Goal: Task Accomplishment & Management: Complete application form

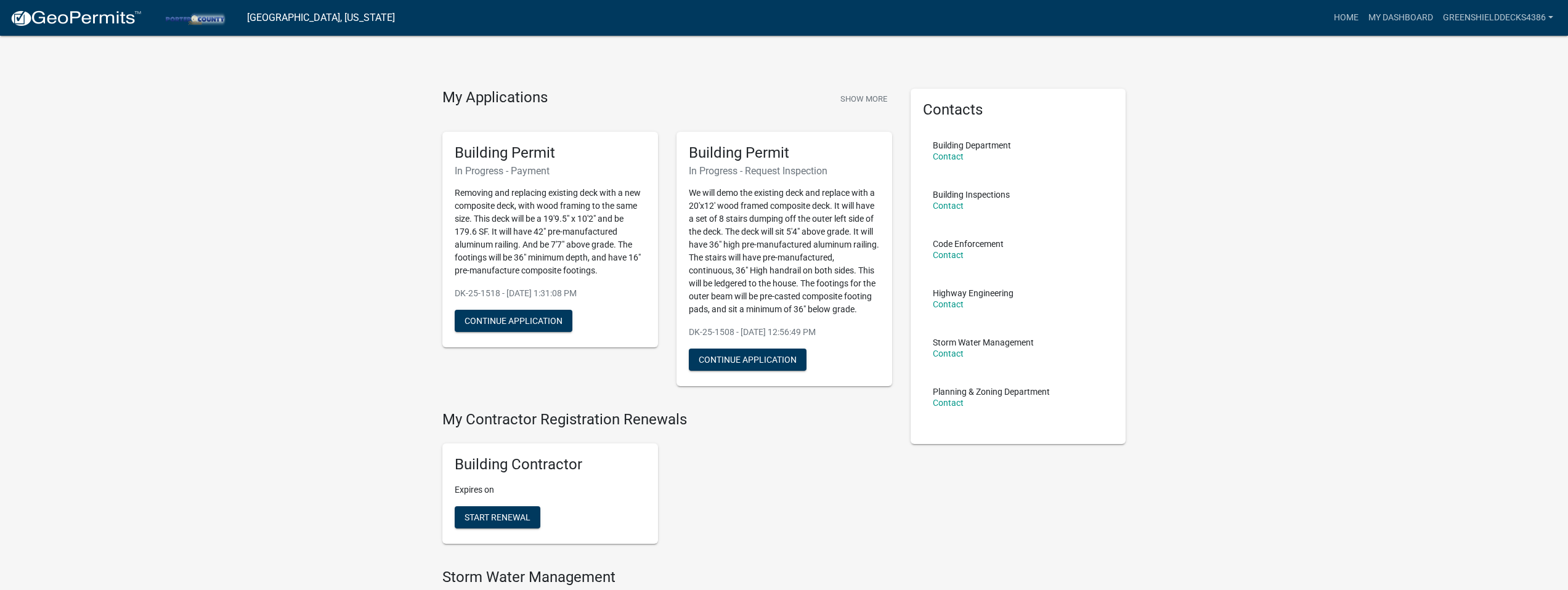
click at [493, 306] on div "Building Permit In Progress - Payment Removing and replacing existing deck with…" at bounding box center [550, 240] width 216 height 216
click at [496, 314] on button "Continue Application" at bounding box center [513, 321] width 118 height 22
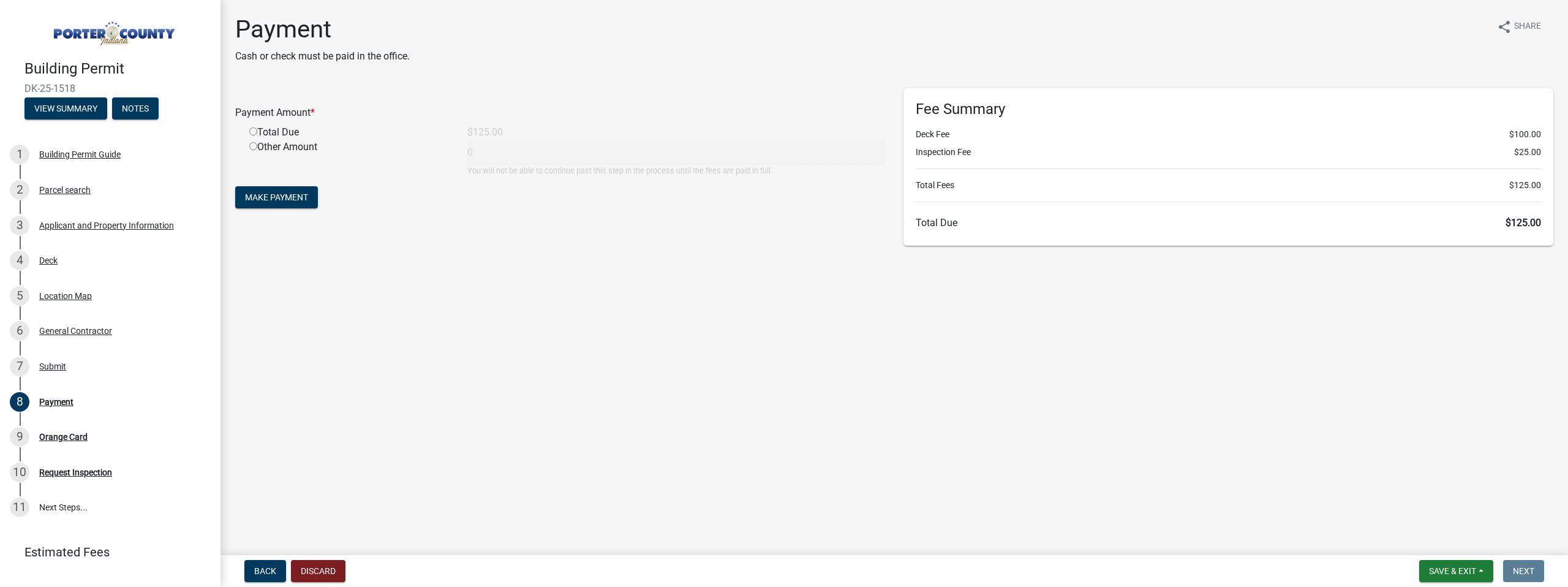
drag, startPoint x: 292, startPoint y: 133, endPoint x: 285, endPoint y: 128, distance: 8.6
click at [290, 132] on div "Total Due" at bounding box center [349, 132] width 218 height 15
click at [253, 132] on input "radio" at bounding box center [253, 131] width 8 height 8
radio input "true"
type input "125"
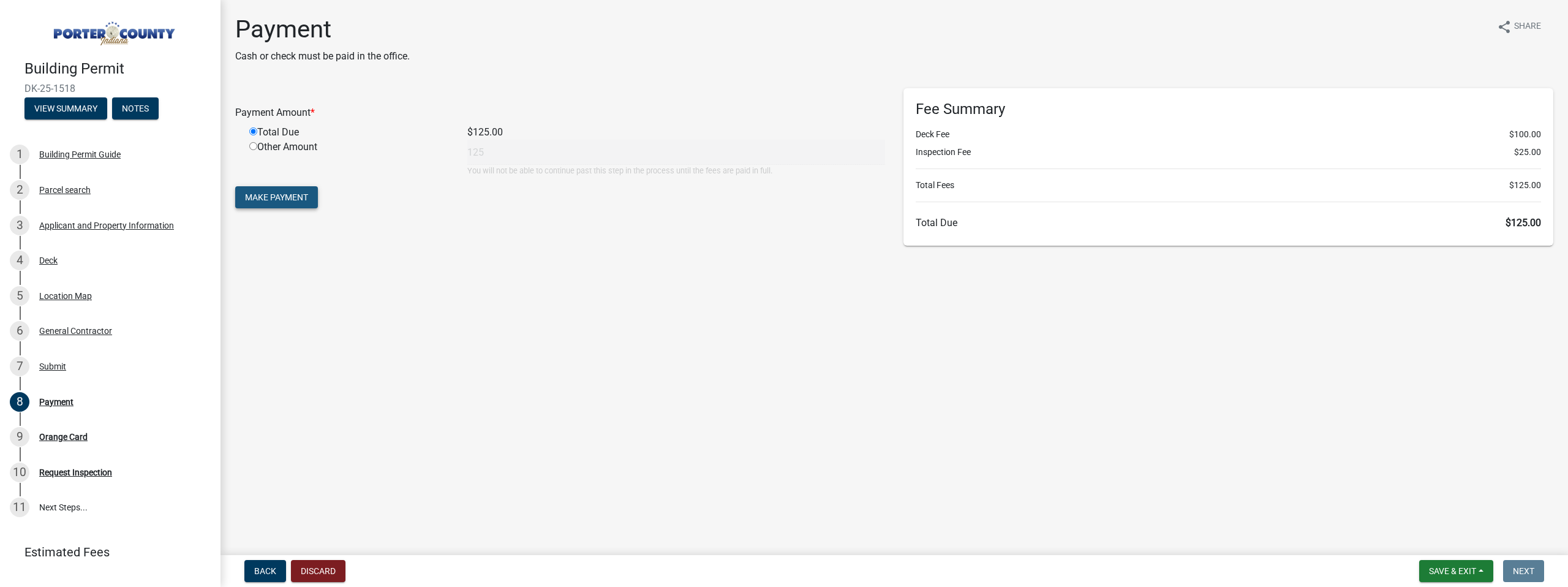
click at [261, 195] on span "Make Payment" at bounding box center [277, 197] width 63 height 10
